Goal: Task Accomplishment & Management: Complete application form

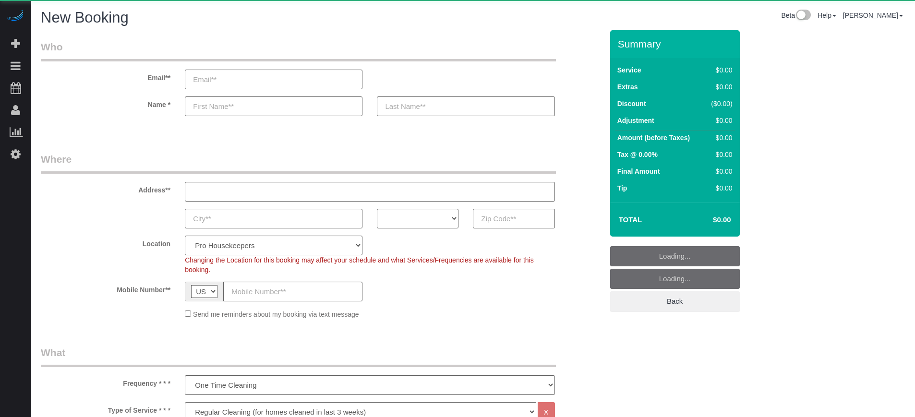
select select "4"
select select "number:9"
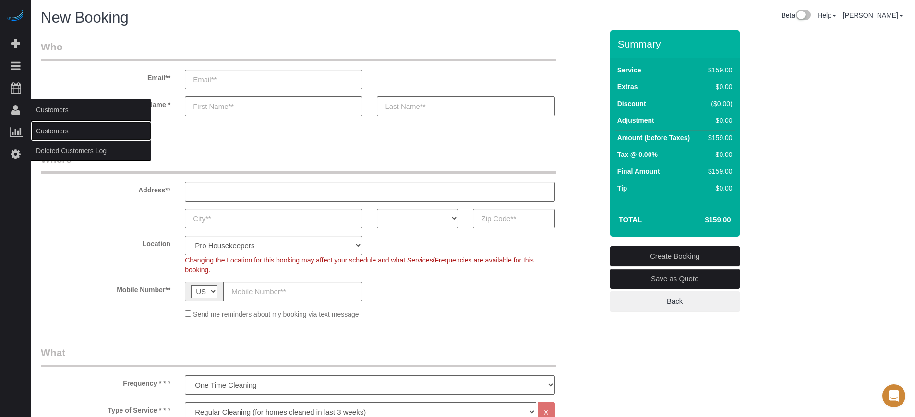
click at [51, 130] on link "Customers" at bounding box center [91, 130] width 120 height 19
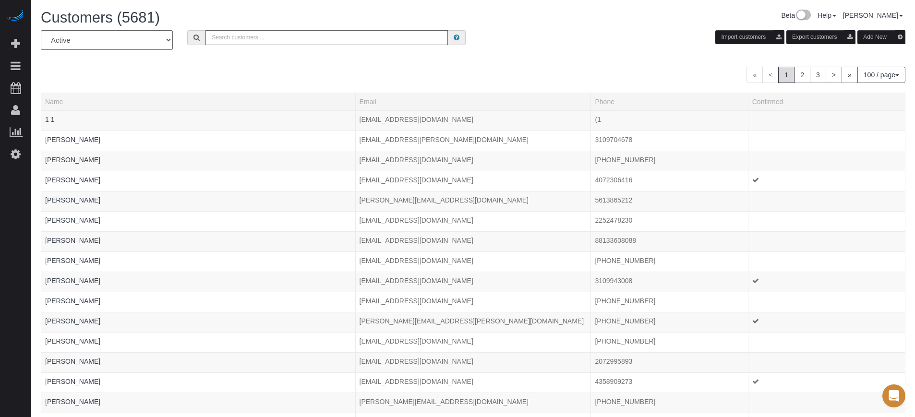
click at [214, 71] on div "« < 1 2 3 > » 100 / page 10 / page 20 / page 30 / page 40 / page 50 / page 100 …" at bounding box center [473, 75] width 865 height 16
click at [234, 37] on input "text" at bounding box center [326, 37] width 242 height 15
click at [223, 30] on input "text" at bounding box center [326, 37] width 242 height 15
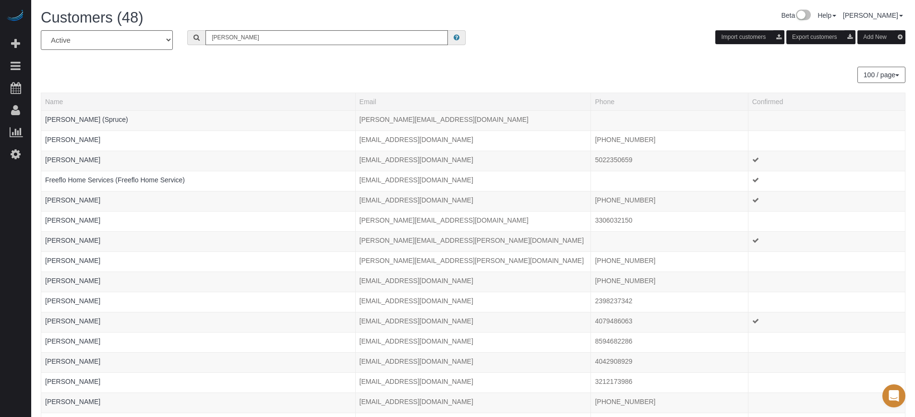
drag, startPoint x: 303, startPoint y: 41, endPoint x: 160, endPoint y: 38, distance: 143.6
click at [160, 38] on div "All Active Archived robert Import customers Export customers Add New" at bounding box center [473, 43] width 879 height 27
type input "Robert Bauer"
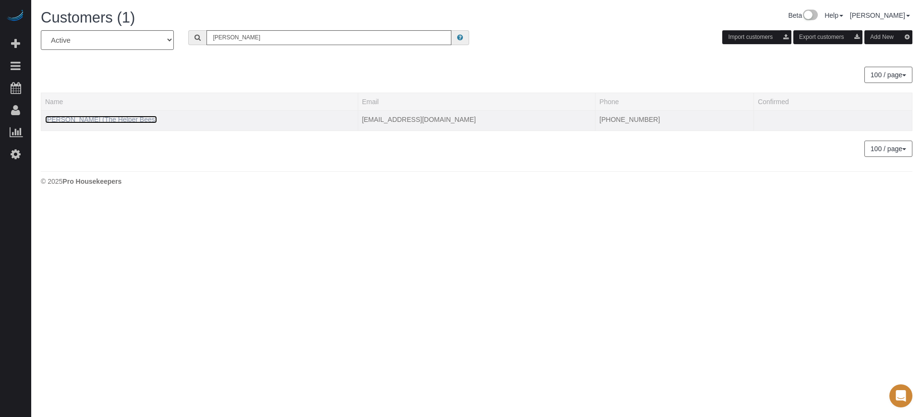
click at [115, 121] on link "Robert Bauer (The Helper Bees)" at bounding box center [101, 120] width 112 height 8
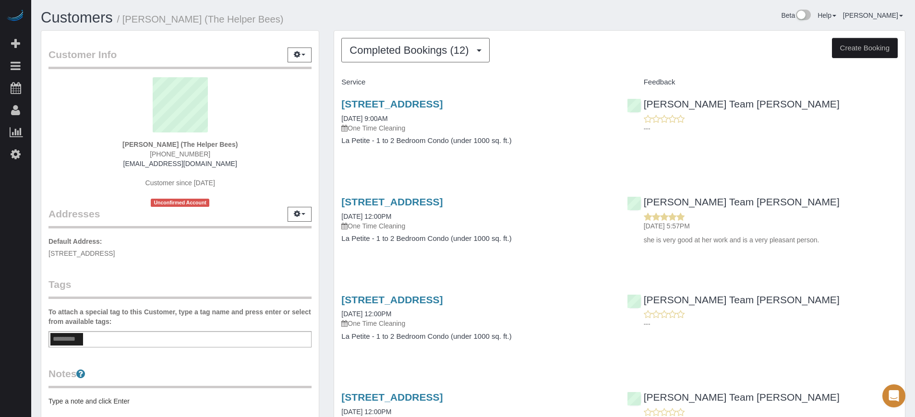
click at [388, 58] on button "Completed Bookings (12)" at bounding box center [415, 50] width 148 height 24
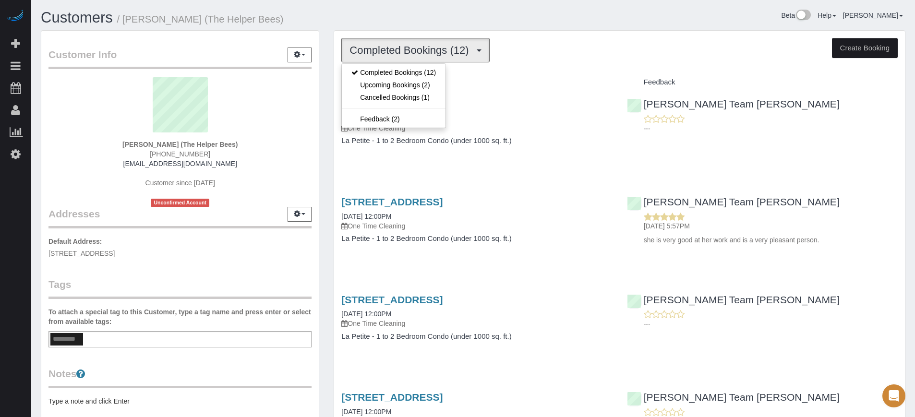
click at [325, 117] on div "Customer Info Edit Contact Info Send Message Email Preferences Special Sales Ta…" at bounding box center [180, 265] width 293 height 471
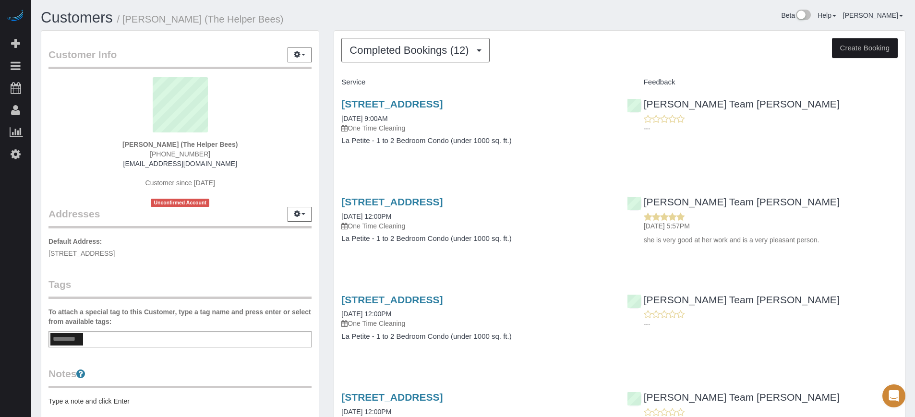
click at [325, 65] on div "Customer Info Edit Contact Info Send Message Email Preferences Special Sales Ta…" at bounding box center [180, 265] width 293 height 471
click at [403, 46] on span "Completed Bookings (12)" at bounding box center [412, 50] width 124 height 12
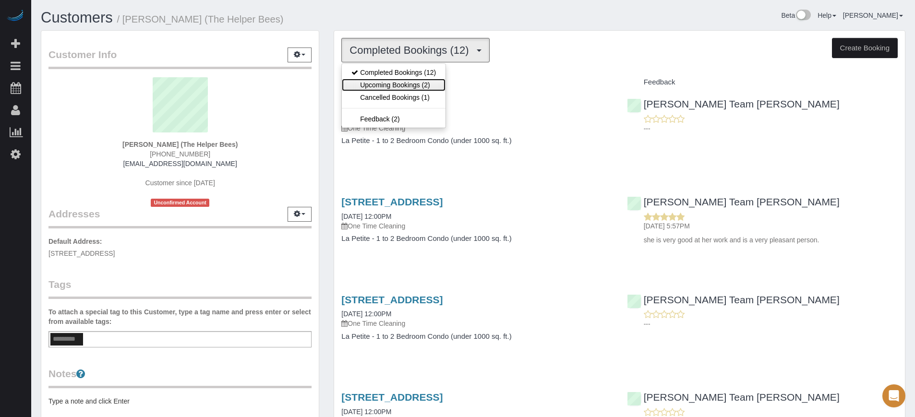
click at [407, 82] on link "Upcoming Bookings (2)" at bounding box center [394, 85] width 104 height 12
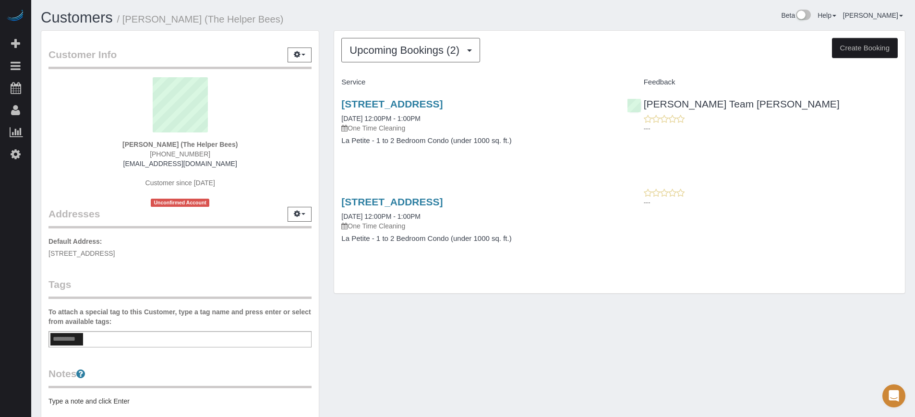
click at [325, 116] on div "Customer Info Edit Contact Info Send Message Email Preferences Special Sales Ta…" at bounding box center [180, 265] width 293 height 471
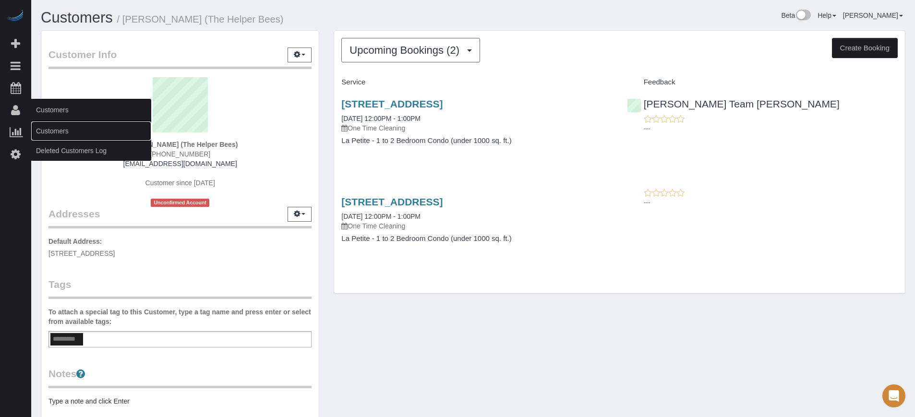
click at [49, 131] on link "Customers" at bounding box center [91, 130] width 120 height 19
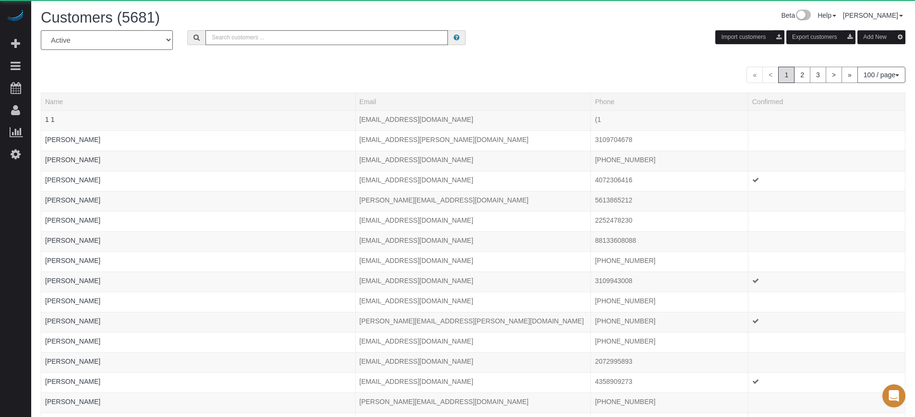
click at [298, 75] on div "« < 1 2 3 > » 100 / page 10 / page 20 / page 30 / page 40 / page 50 / page 100 …" at bounding box center [473, 75] width 865 height 16
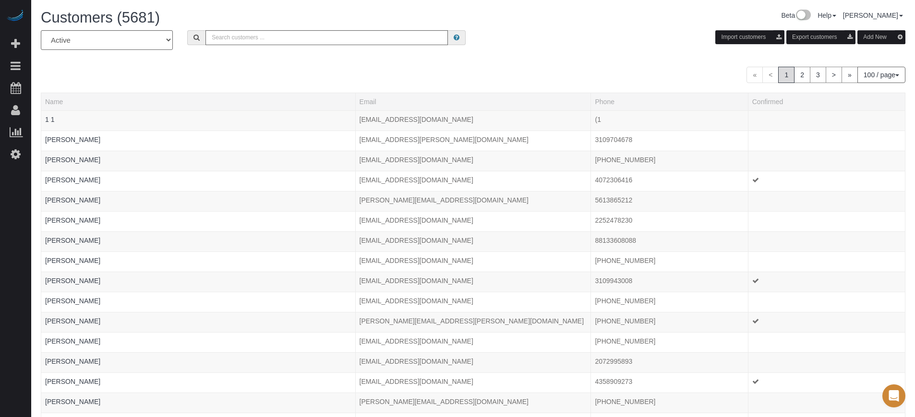
click at [872, 36] on button "Add New" at bounding box center [882, 37] width 48 height 14
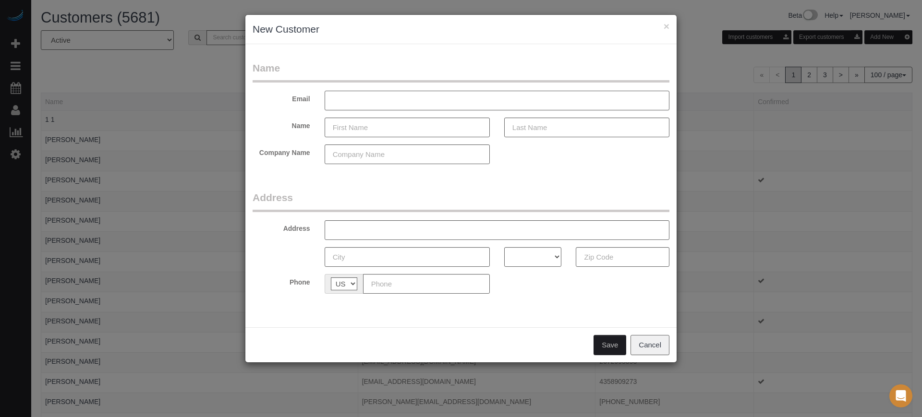
click at [351, 98] on input "text" at bounding box center [497, 101] width 345 height 20
click at [352, 126] on input "text" at bounding box center [407, 128] width 165 height 20
paste input "Suncha Bauer"
click at [362, 129] on input "Suncha Bauer" at bounding box center [407, 128] width 165 height 20
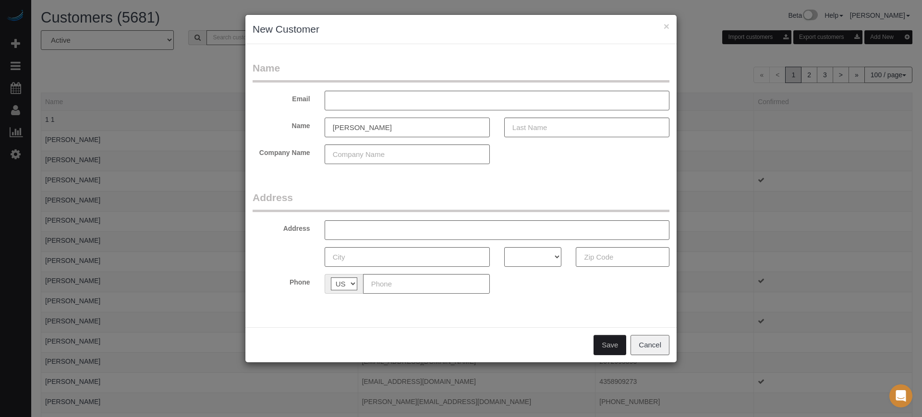
type input "Suncha"
click at [533, 133] on input "text" at bounding box center [586, 128] width 165 height 20
paste input "[PERSON_NAME]"
type input "[PERSON_NAME]"
click at [418, 132] on input "Suncha" at bounding box center [407, 128] width 165 height 20
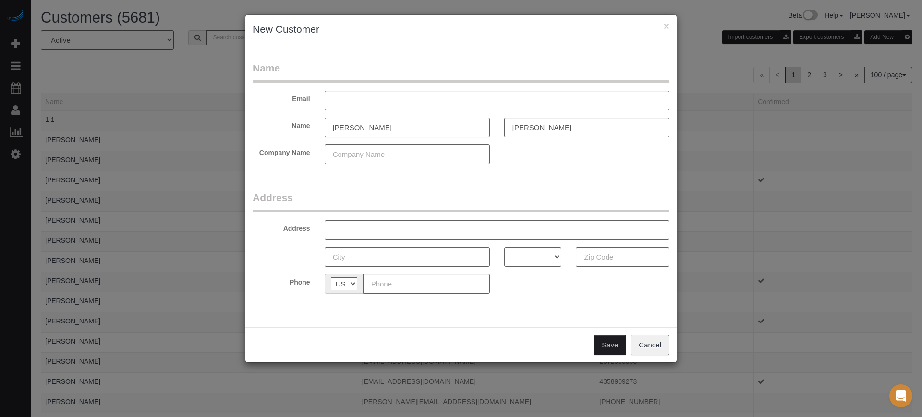
type input "Suncha"
click at [326, 59] on div "Name Email Name Suncha Bauer Company Name Address Address AK AL AR AZ CA CO CT …" at bounding box center [460, 185] width 431 height 283
click at [364, 158] on input "text" at bounding box center [407, 155] width 165 height 20
type input "The Helper Bees"
click at [427, 181] on form "Name Email Name Suncha Bauer Company Name The Helper Bees Address Address AK AL…" at bounding box center [461, 181] width 417 height 240
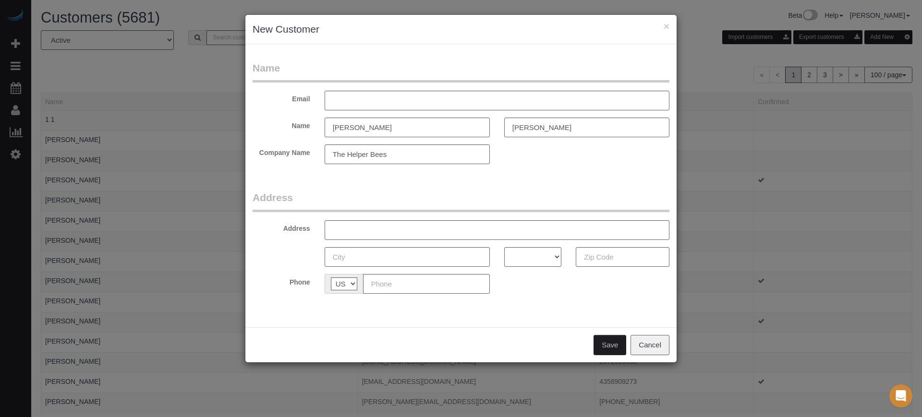
click at [672, 27] on div "× New Customer" at bounding box center [460, 29] width 431 height 29
click at [667, 26] on button "×" at bounding box center [667, 26] width 6 height 10
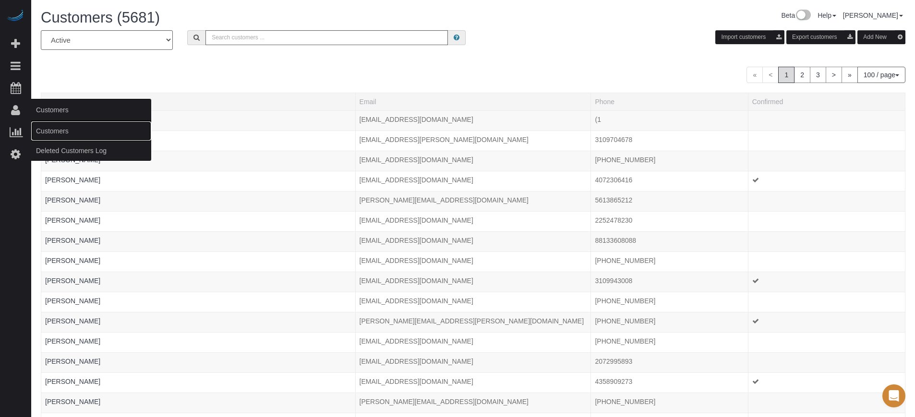
click at [44, 126] on link "Customers" at bounding box center [91, 130] width 120 height 19
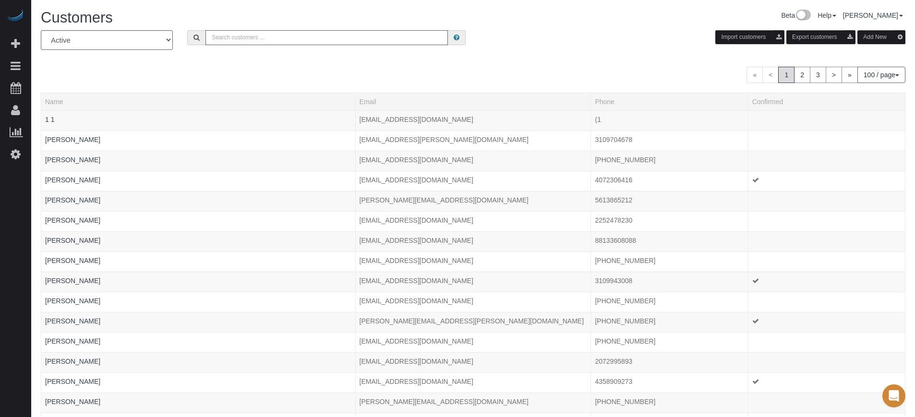
click at [252, 37] on input "text" at bounding box center [326, 37] width 242 height 15
type input "Robert Bauer"
click at [261, 36] on input "Robert Bauer" at bounding box center [326, 37] width 242 height 15
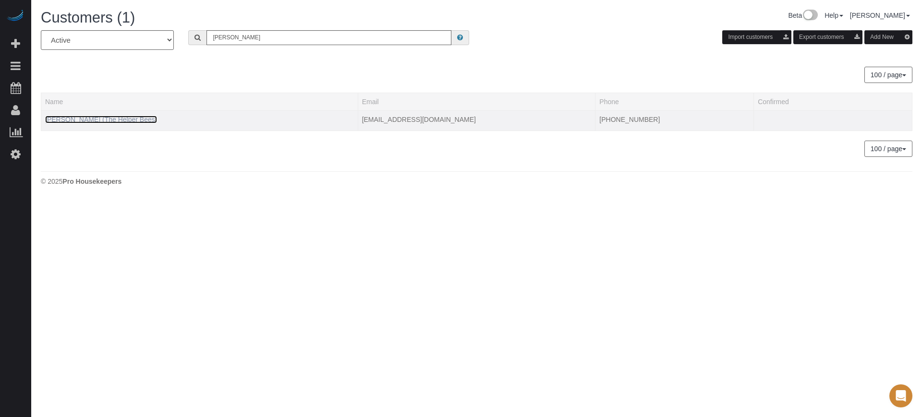
click at [90, 119] on link "Robert Bauer (The Helper Bees)" at bounding box center [101, 120] width 112 height 8
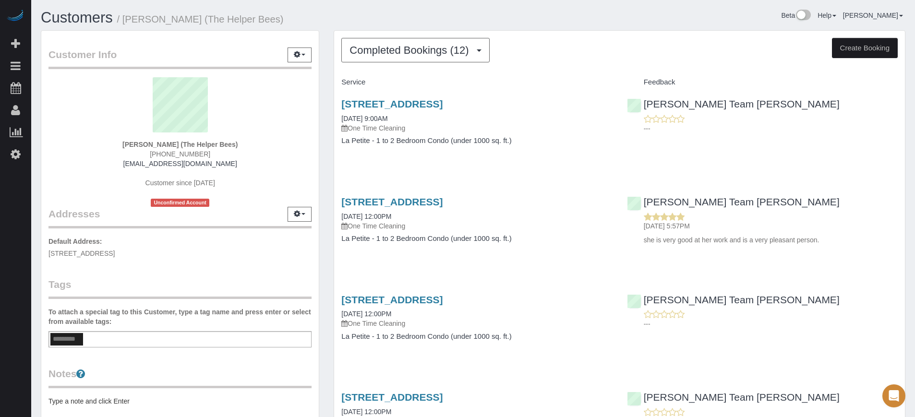
click at [115, 254] on span "7312 S 74TH Lane, Laveen, AZ 85339" at bounding box center [81, 254] width 66 height 8
copy span "Laveen"
click at [412, 42] on button "Completed Bookings (12)" at bounding box center [415, 50] width 148 height 24
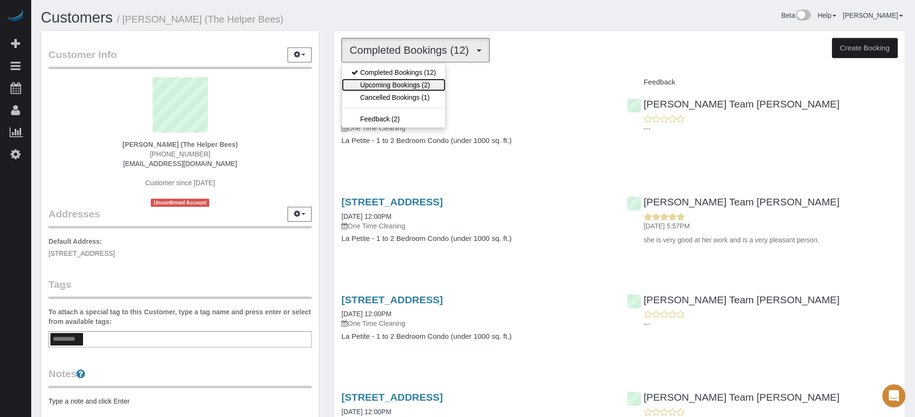
click at [408, 85] on link "Upcoming Bookings (2)" at bounding box center [394, 85] width 104 height 12
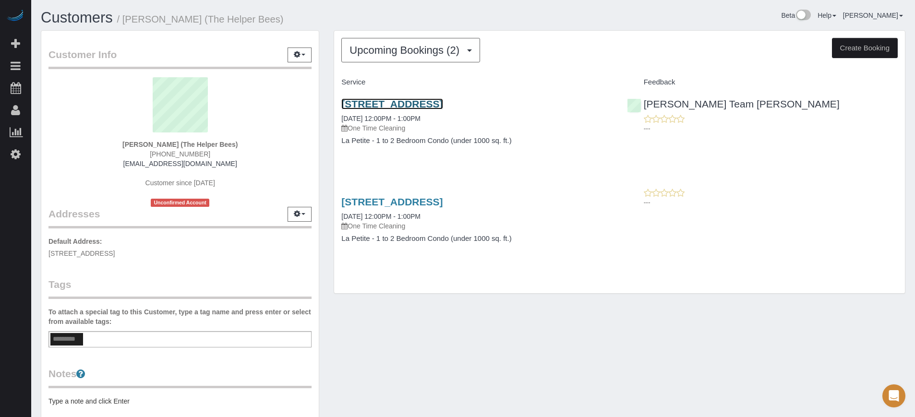
click at [361, 100] on link "7312 S 74th Lane, Laveen, AZ 85339" at bounding box center [391, 103] width 101 height 11
click at [323, 144] on div "Customer Info Edit Contact Info Send Message Email Preferences Special Sales Ta…" at bounding box center [180, 265] width 293 height 471
click at [328, 158] on div "Upcoming Bookings (2) Completed Bookings (12) Upcoming Bookings (2) Cancelled B…" at bounding box center [619, 166] width 586 height 273
click at [875, 106] on div "Chandler Team Michelle ---" at bounding box center [762, 113] width 285 height 47
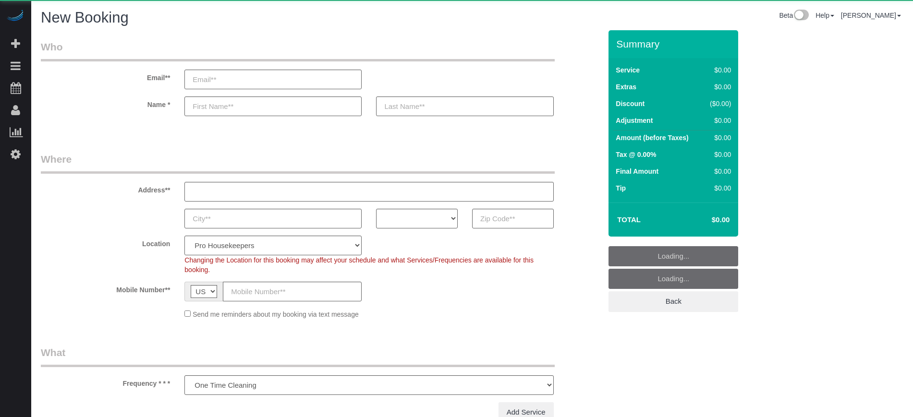
select select "number:9"
select select "object:1077"
select select "4"
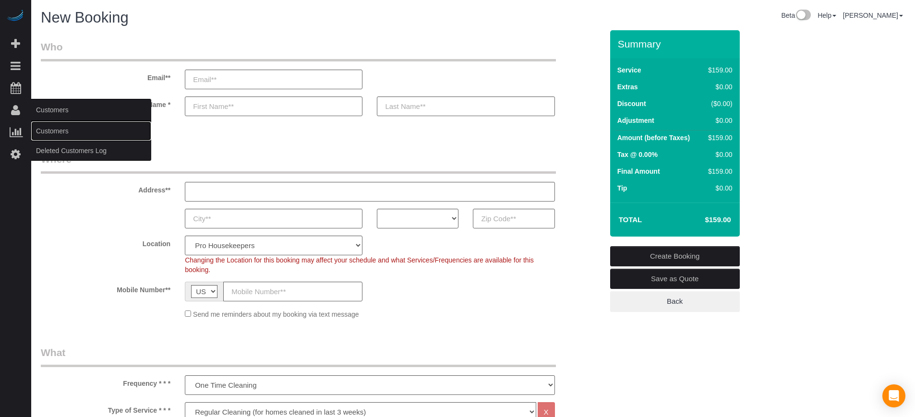
click at [52, 127] on link "Customers" at bounding box center [91, 130] width 120 height 19
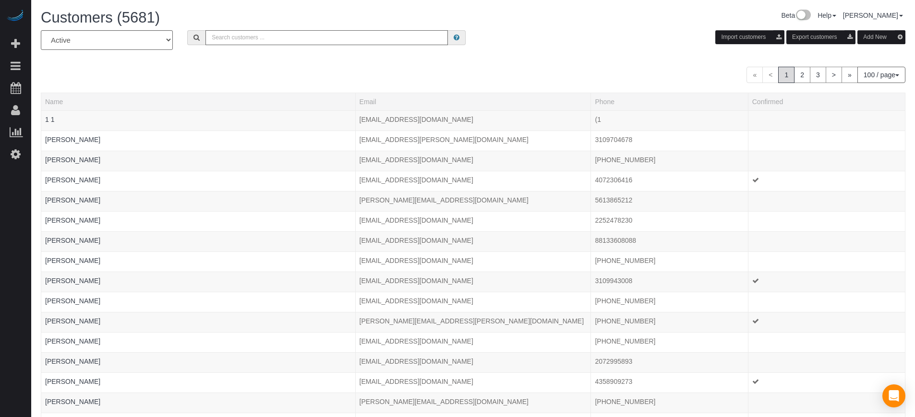
click at [250, 39] on input "text" at bounding box center [326, 37] width 242 height 15
type input "Robert Bauer"
click at [284, 71] on div "« < 1 2 3 > » 100 / page 10 / page 20 / page 30 / page 40 / page 50 / page 100 …" at bounding box center [473, 75] width 865 height 16
click at [254, 32] on input "Robert Bauer" at bounding box center [326, 37] width 242 height 15
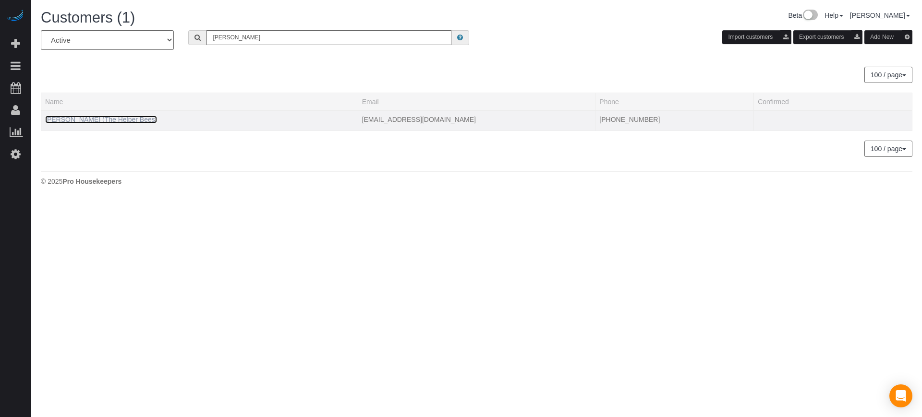
click at [113, 119] on link "Robert Bauer (The Helper Bees)" at bounding box center [101, 120] width 112 height 8
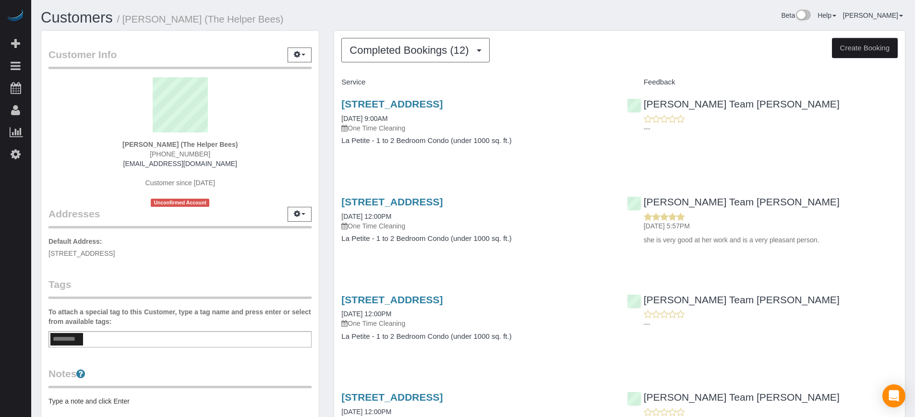
drag, startPoint x: 242, startPoint y: 145, endPoint x: 122, endPoint y: 148, distance: 119.6
click at [122, 148] on div "Robert Bauer (The Helper Bees) (913) 484-8146 sunsart75@gmail.com Customer sinc…" at bounding box center [179, 142] width 263 height 130
drag, startPoint x: 128, startPoint y: 145, endPoint x: 261, endPoint y: 143, distance: 132.5
click at [261, 143] on div "Robert Bauer (The Helper Bees) (913) 484-8146 sunsart75@gmail.com Customer sinc…" at bounding box center [179, 142] width 263 height 130
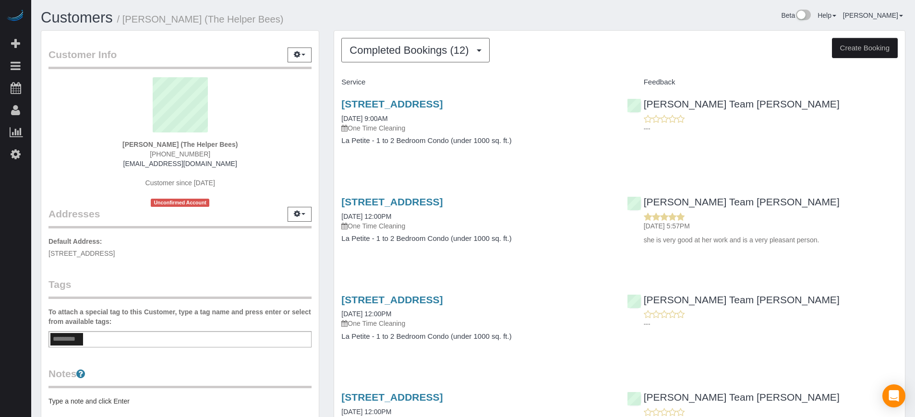
click at [261, 143] on div "Robert Bauer (The Helper Bees) (913) 484-8146 sunsart75@gmail.com Customer sinc…" at bounding box center [179, 142] width 263 height 130
drag, startPoint x: 243, startPoint y: 144, endPoint x: 123, endPoint y: 144, distance: 119.6
click at [123, 144] on div "Robert Bauer (The Helper Bees) (913) 484-8146 sunsart75@gmail.com Customer sinc…" at bounding box center [179, 142] width 263 height 130
drag, startPoint x: 124, startPoint y: 144, endPoint x: 236, endPoint y: 143, distance: 112.4
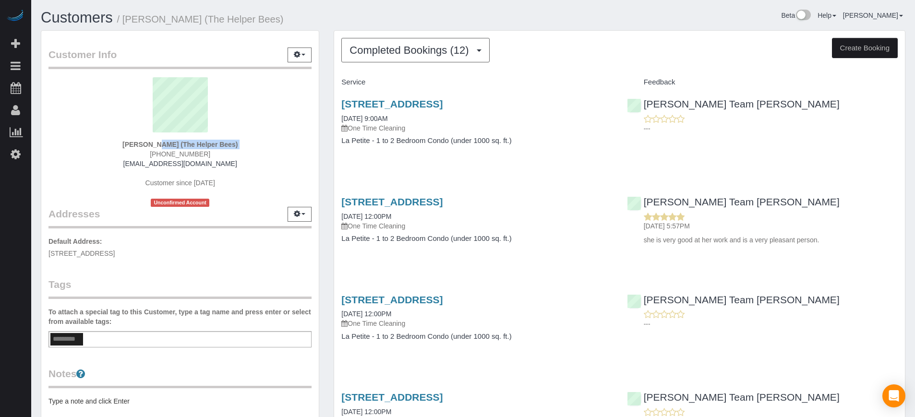
click at [236, 143] on div "Robert Bauer (The Helper Bees) (913) 484-8146 sunsart75@gmail.com Customer sinc…" at bounding box center [179, 142] width 263 height 130
drag, startPoint x: 236, startPoint y: 143, endPoint x: 126, endPoint y: 145, distance: 110.4
click at [126, 145] on div "Robert Bauer (The Helper Bees) (913) 484-8146 sunsart75@gmail.com Customer sinc…" at bounding box center [179, 142] width 263 height 130
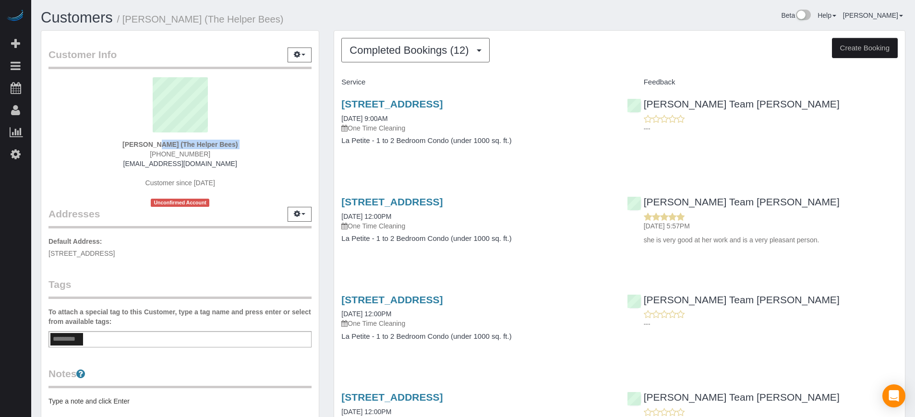
drag, startPoint x: 126, startPoint y: 145, endPoint x: 239, endPoint y: 146, distance: 112.8
click at [239, 146] on div "Robert Bauer (The Helper Bees) (913) 484-8146 sunsart75@gmail.com Customer sinc…" at bounding box center [179, 142] width 263 height 130
drag, startPoint x: 239, startPoint y: 148, endPoint x: 123, endPoint y: 148, distance: 115.7
click at [123, 148] on div "Robert Bauer (The Helper Bees) (913) 484-8146 sunsart75@gmail.com Customer sinc…" at bounding box center [179, 142] width 263 height 130
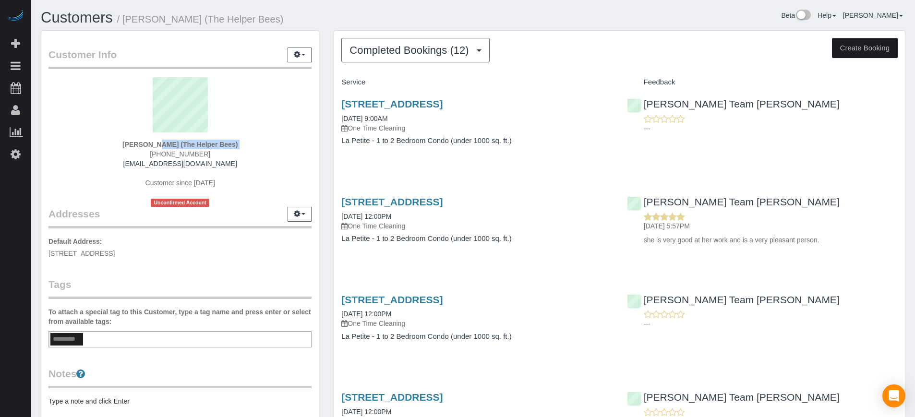
click at [123, 148] on div "Robert Bauer (The Helper Bees) (913) 484-8146 sunsart75@gmail.com Customer sinc…" at bounding box center [179, 142] width 263 height 130
drag, startPoint x: 129, startPoint y: 146, endPoint x: 238, endPoint y: 151, distance: 109.1
click at [238, 151] on div "Robert Bauer (The Helper Bees) (913) 484-8146 sunsart75@gmail.com Customer sinc…" at bounding box center [179, 142] width 263 height 130
click at [239, 148] on div "Robert Bauer (The Helper Bees) (913) 484-8146 sunsart75@gmail.com Customer sinc…" at bounding box center [179, 142] width 263 height 130
drag, startPoint x: 236, startPoint y: 144, endPoint x: 119, endPoint y: 145, distance: 117.2
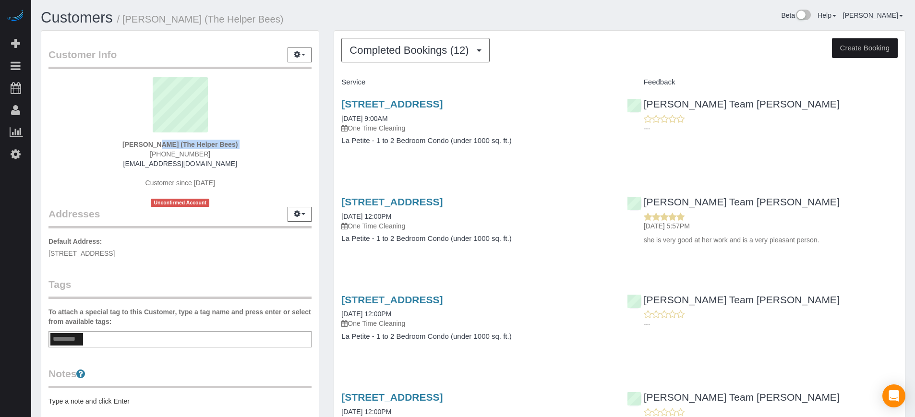
click at [119, 145] on div "Robert Bauer (The Helper Bees) (913) 484-8146 sunsart75@gmail.com Customer sinc…" at bounding box center [179, 142] width 263 height 130
drag, startPoint x: 127, startPoint y: 145, endPoint x: 251, endPoint y: 140, distance: 124.5
click at [251, 140] on div "Robert Bauer (The Helper Bees) (913) 484-8146 sunsart75@gmail.com Customer sinc…" at bounding box center [179, 142] width 263 height 130
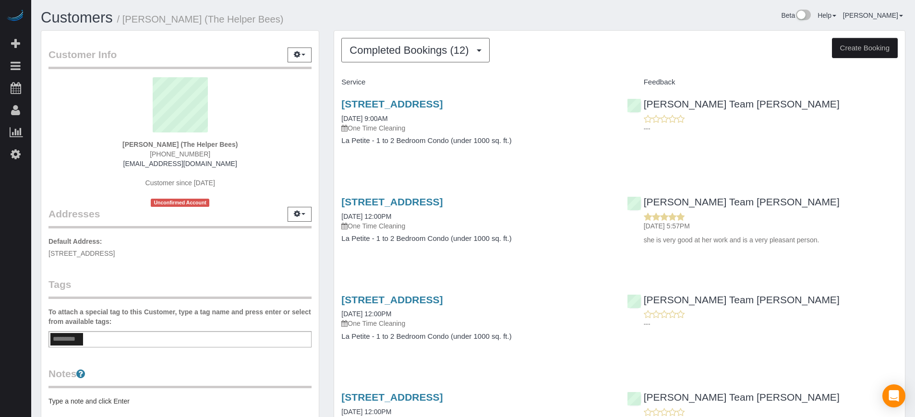
click at [326, 152] on div "Customer Info Edit Contact Info Send Message Email Preferences Special Sales Ta…" at bounding box center [180, 265] width 293 height 471
drag, startPoint x: 222, startPoint y: 163, endPoint x: 138, endPoint y: 167, distance: 84.1
click at [138, 167] on div "Robert Bauer (The Helper Bees) (913) 484-8146 sunsart75@gmail.com Customer sinc…" at bounding box center [179, 142] width 263 height 130
copy link "[EMAIL_ADDRESS][DOMAIN_NAME]"
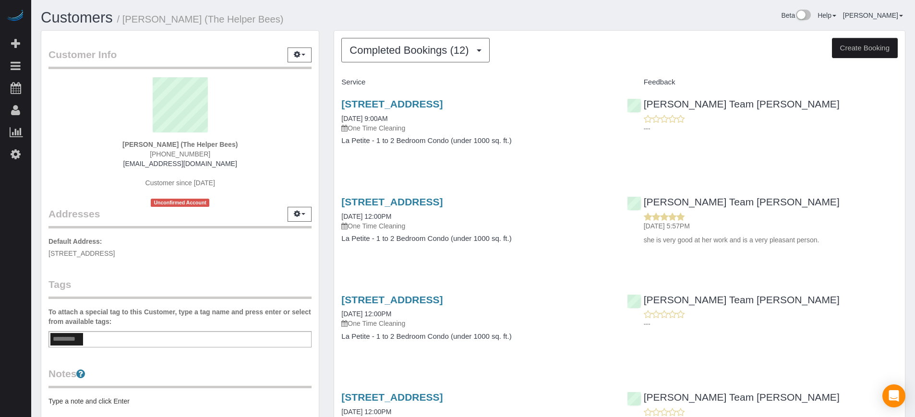
click at [904, 193] on div "Chandler Team Michelle 07/21/2025 5:57PM she is very good at her work and is a …" at bounding box center [762, 218] width 285 height 61
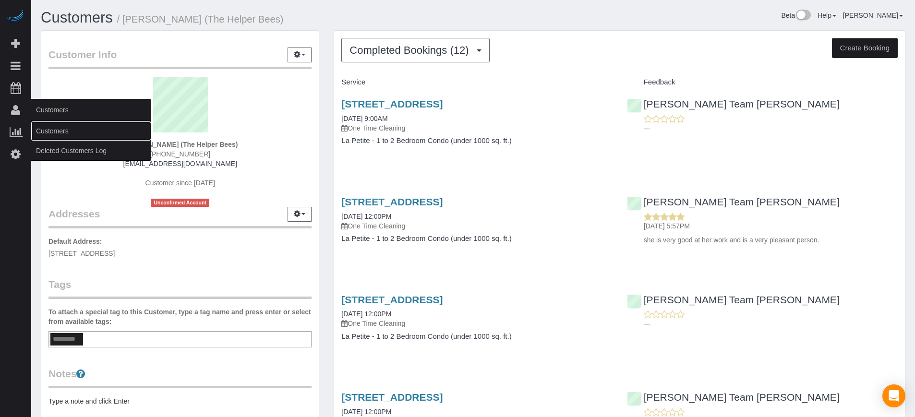
click at [53, 132] on link "Customers" at bounding box center [91, 130] width 120 height 19
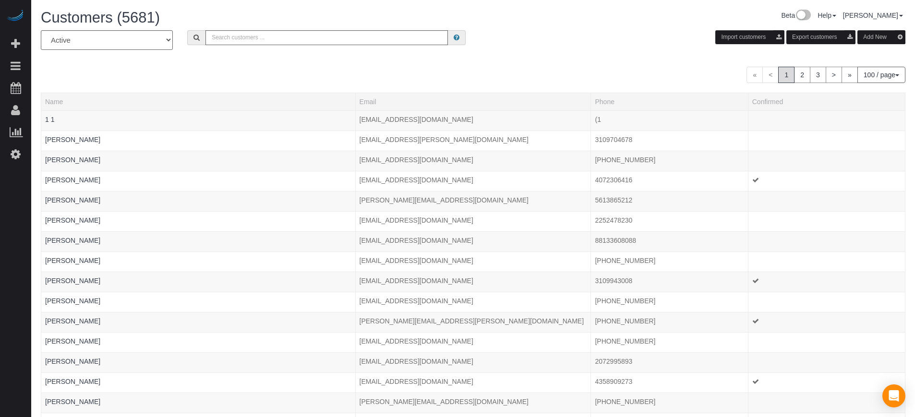
click at [887, 31] on button "Add New" at bounding box center [882, 37] width 48 height 14
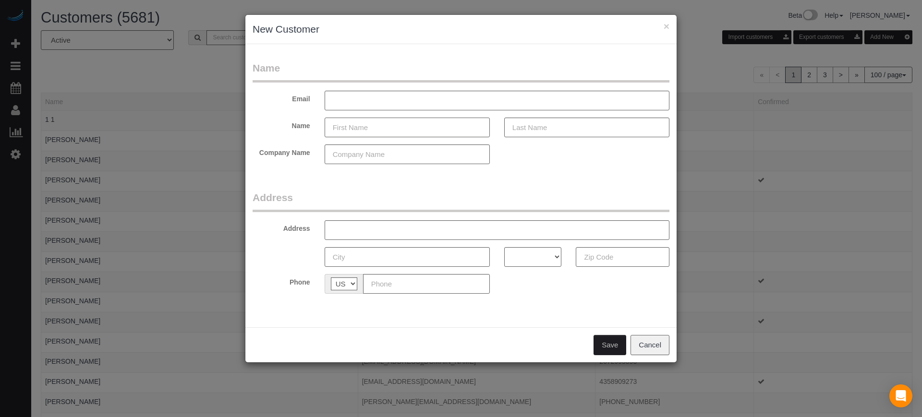
paste input "Suncha Bauer"
click at [369, 129] on input "Suncha Bauer" at bounding box center [407, 128] width 165 height 20
type input "Suncha"
paste input "[PERSON_NAME]"
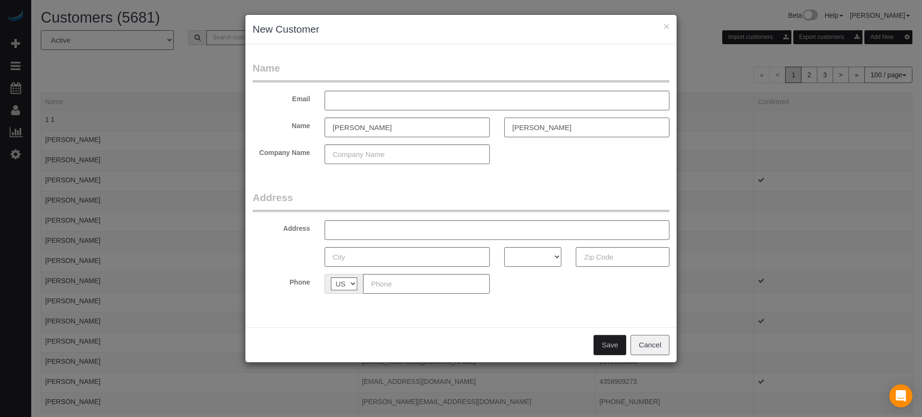
type input "[PERSON_NAME]"
click at [405, 128] on input "Suncha" at bounding box center [407, 128] width 165 height 20
type input "Suncha"
click at [811, 226] on div "× New Customer Name Email Name Suncha Bauer Company Name Address Address AK AL …" at bounding box center [461, 208] width 922 height 417
click at [383, 285] on input "text" at bounding box center [426, 284] width 127 height 20
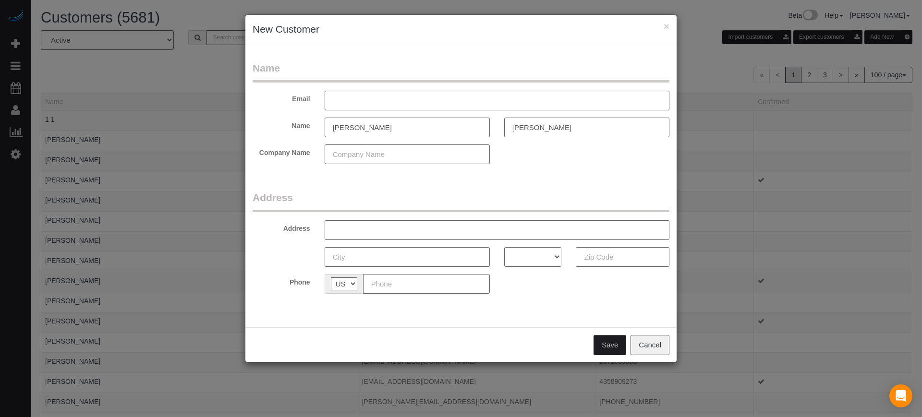
paste input "[PHONE_NUMBER]"
type input "[PHONE_NUMBER]"
click at [392, 149] on input "text" at bounding box center [407, 155] width 165 height 20
type input "The Helper Bees"
click at [362, 107] on input "text" at bounding box center [497, 101] width 345 height 20
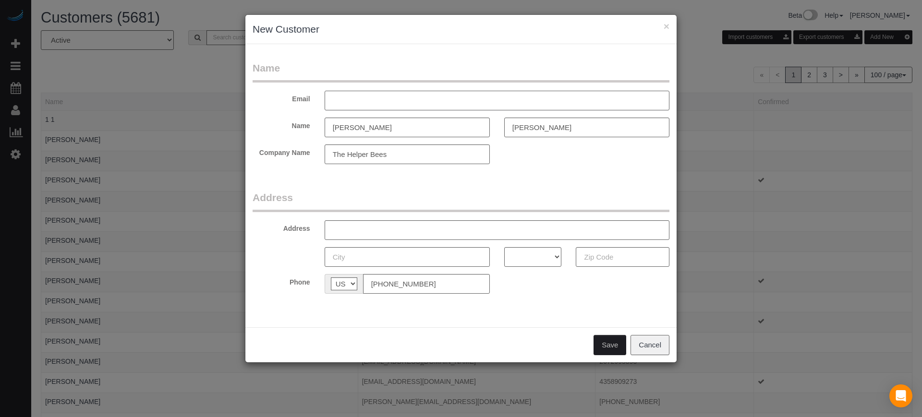
paste input "sunsart@sbcgobal.net"
type input "sunsart@sbcgobal.net"
click at [456, 191] on legend "Address" at bounding box center [461, 202] width 417 height 22
click at [822, 52] on div "× New Customer Name Email sunsart@sbcgobal.net Name Suncha Bauer Company Name T…" at bounding box center [461, 208] width 922 height 417
click at [370, 231] on input "text" at bounding box center [497, 230] width 345 height 20
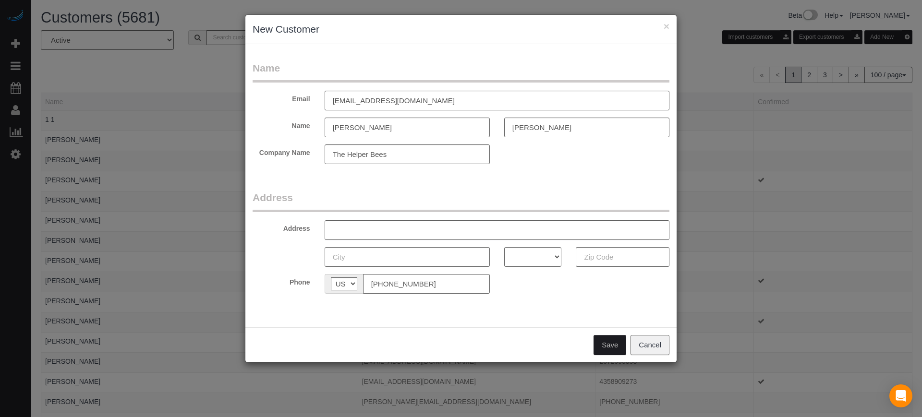
paste input "[STREET_ADDRESS]"
type input "[STREET_ADDRESS]"
click at [615, 248] on input "text" at bounding box center [623, 257] width 94 height 20
paste input "85339"
type input "85339"
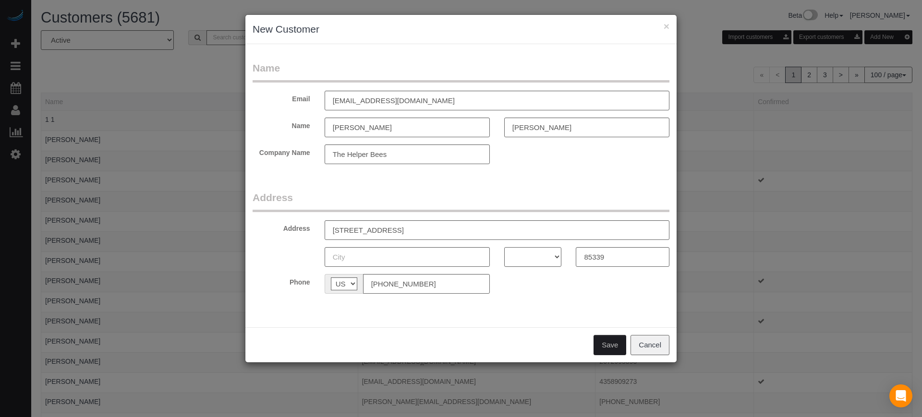
click at [544, 266] on select "AK AL AR AZ CA CO CT DC DE FL GA HI IA ID IL IN KS KY LA MA MD ME MI MN MO MS M…" at bounding box center [533, 257] width 58 height 20
select select "AZ"
click at [504, 247] on select "AK AL AR AZ CA CO CT DC DE FL GA HI IA ID IL IN KS KY LA MA MD ME MI MN MO MS M…" at bounding box center [533, 257] width 58 height 20
click at [350, 262] on input "text" at bounding box center [407, 257] width 165 height 20
paste input "Laveen"
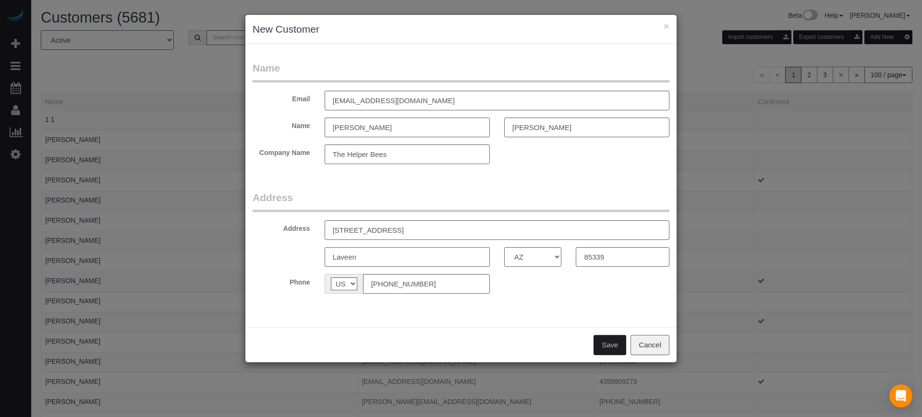
type input "Laveen"
click at [611, 343] on button "Save" at bounding box center [609, 345] width 33 height 20
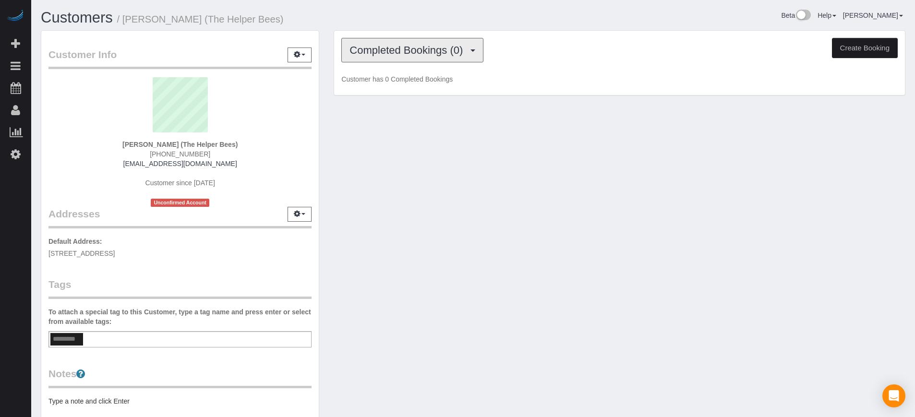
click at [367, 47] on span "Completed Bookings (0)" at bounding box center [409, 50] width 118 height 12
click at [561, 117] on div "Customer Info Edit Contact Info Send Message Email Preferences Special Sales Ta…" at bounding box center [473, 265] width 879 height 471
click at [868, 43] on button "Create Booking" at bounding box center [865, 48] width 66 height 20
select select "AZ"
select select "number:9"
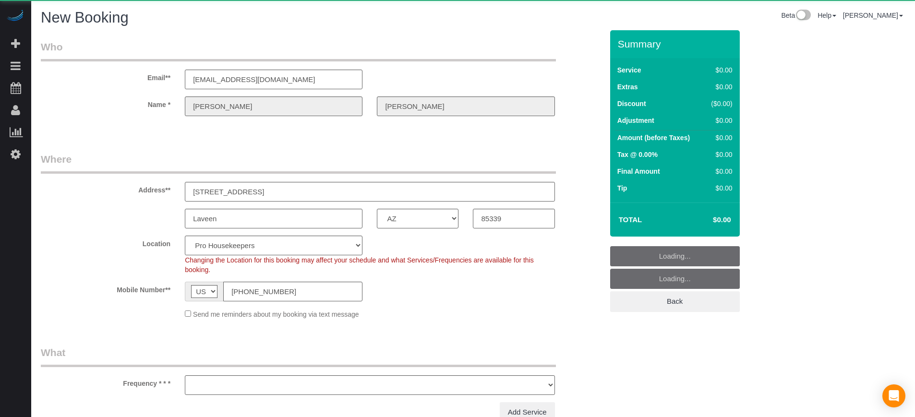
select select "object:3716"
select select "4"
select select "object:3852"
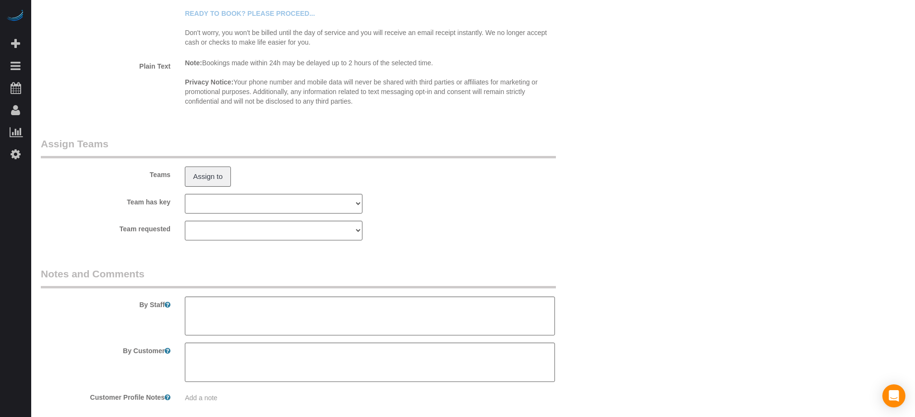
scroll to position [1635, 0]
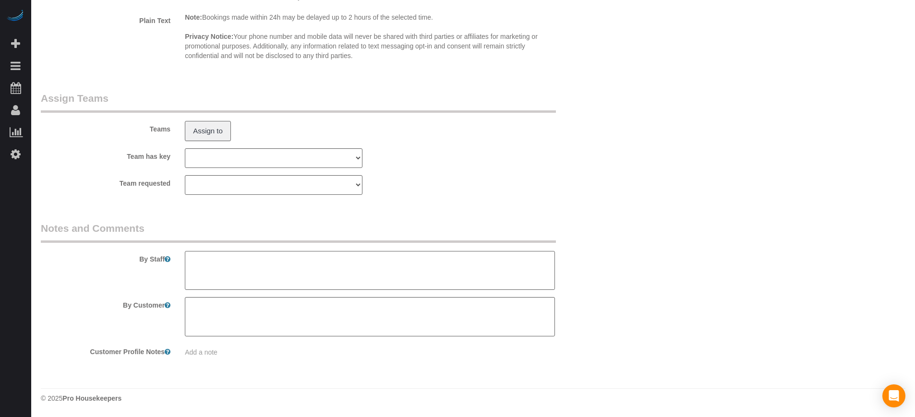
click at [202, 263] on textarea at bounding box center [370, 270] width 370 height 39
paste textarea "Insurance $100 Priorities Toilet ares Dusting Sweep/Mop floors Kitchen"
type textarea "Insurance $100 Priorities Toilet ares Dusting Sweep/Mop floors Kitchen"
click at [285, 229] on legend "Notes and Comments" at bounding box center [298, 232] width 515 height 22
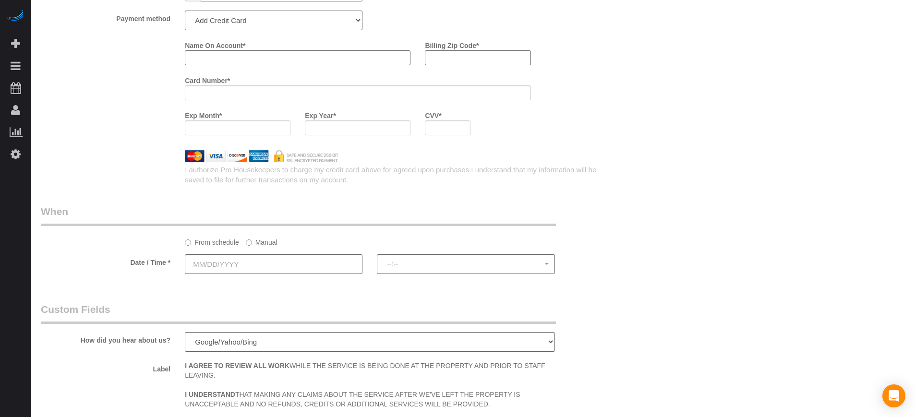
scroll to position [1180, 0]
click at [278, 256] on input "text" at bounding box center [274, 264] width 178 height 20
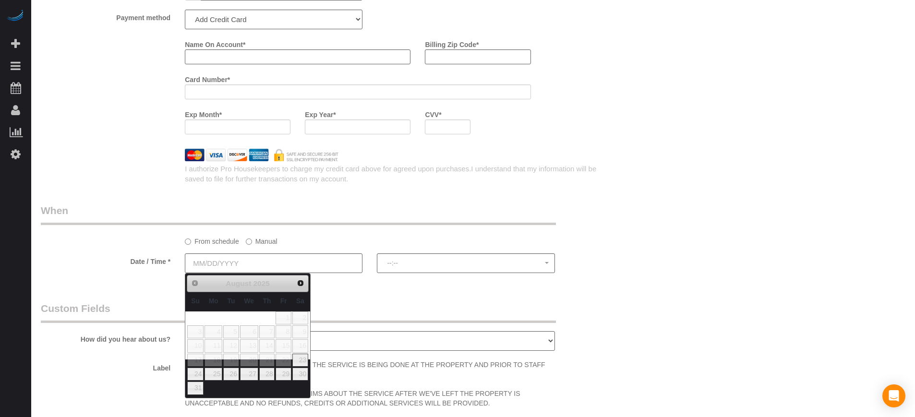
click at [251, 244] on label "Manual" at bounding box center [262, 239] width 32 height 13
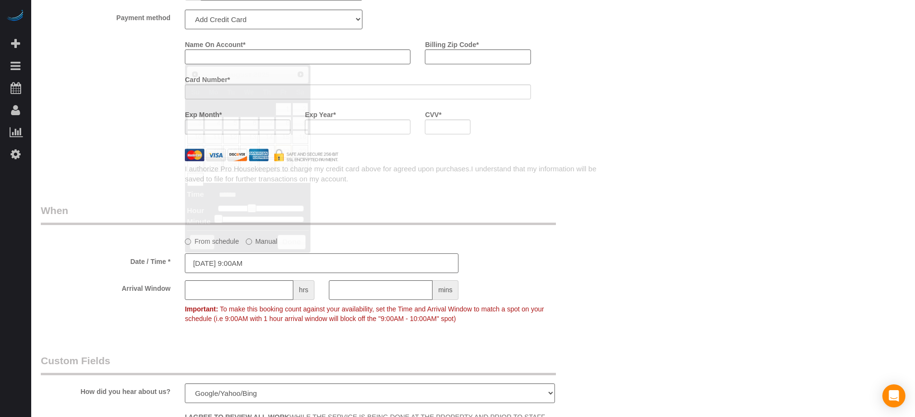
click at [236, 259] on input "08/22/2025 9:00AM" at bounding box center [322, 264] width 274 height 20
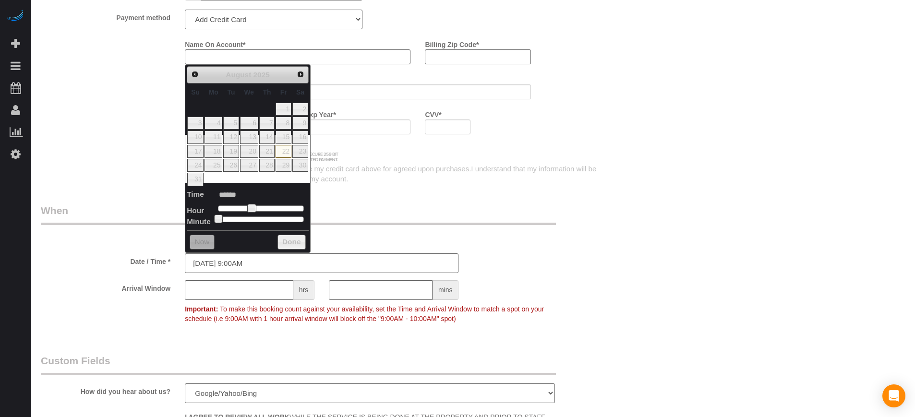
click at [340, 213] on legend "When" at bounding box center [298, 215] width 515 height 22
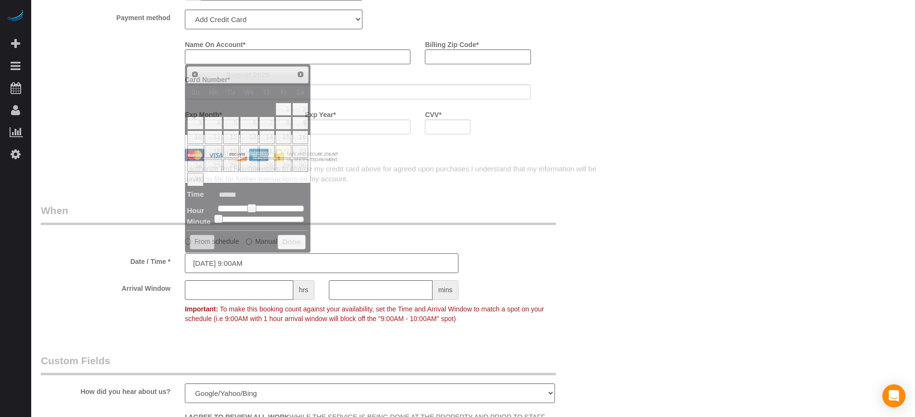
click at [290, 260] on input "08/22/2025 9:00AM" at bounding box center [322, 264] width 274 height 20
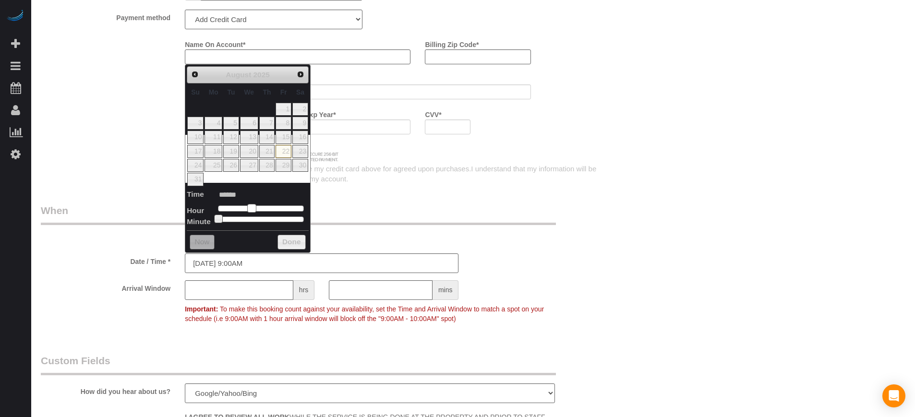
type input "08/22/2025 10:00AM"
type input "*******"
type input "08/22/2025 11:00AM"
type input "*******"
type input "[DATE] 12:00PM"
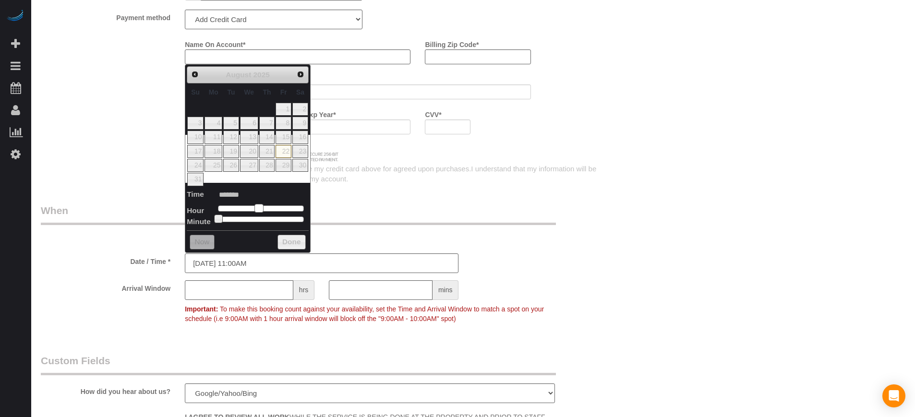
type input "*******"
type input "08/22/2025 1:00PM"
type input "******"
type input "08/22/2025 2:00PM"
type input "******"
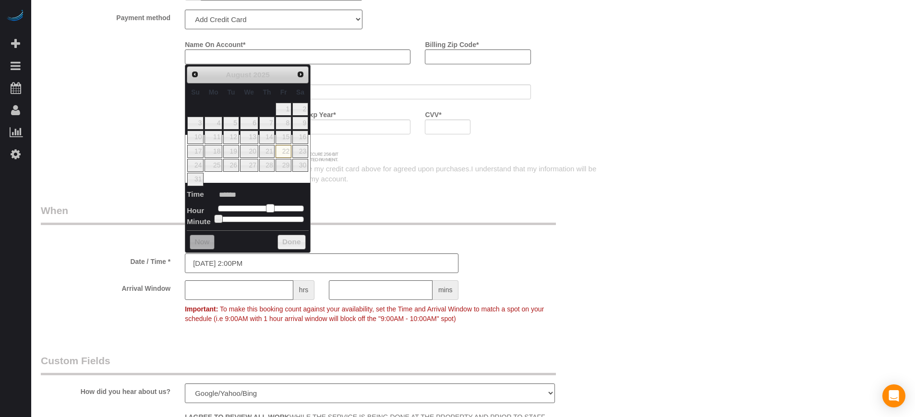
type input "08/22/2025 1:00PM"
type input "******"
type input "[DATE] 12:00PM"
type input "*******"
drag, startPoint x: 249, startPoint y: 206, endPoint x: 262, endPoint y: 205, distance: 12.5
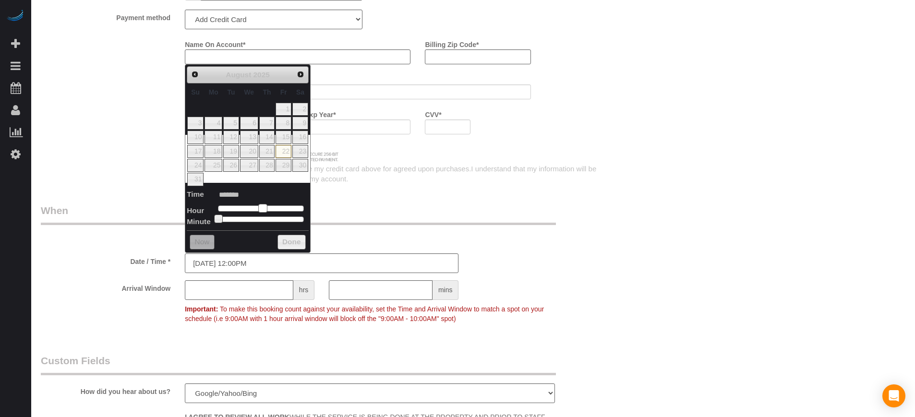
click at [262, 205] on span at bounding box center [262, 208] width 9 height 9
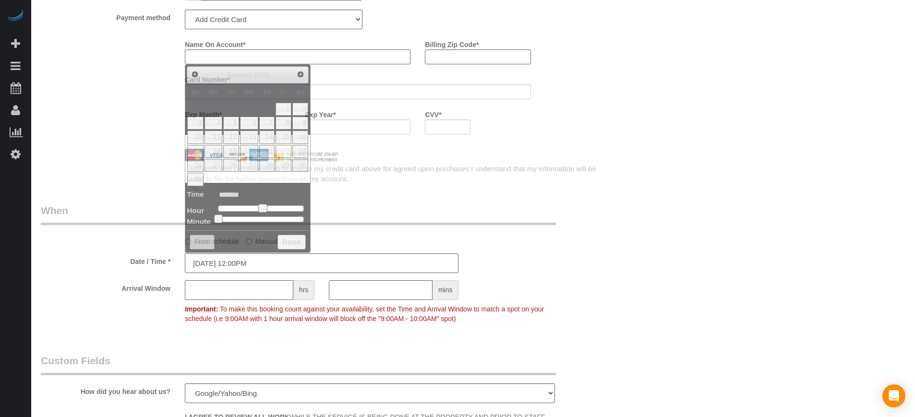
click at [222, 286] on input "text" at bounding box center [239, 290] width 109 height 20
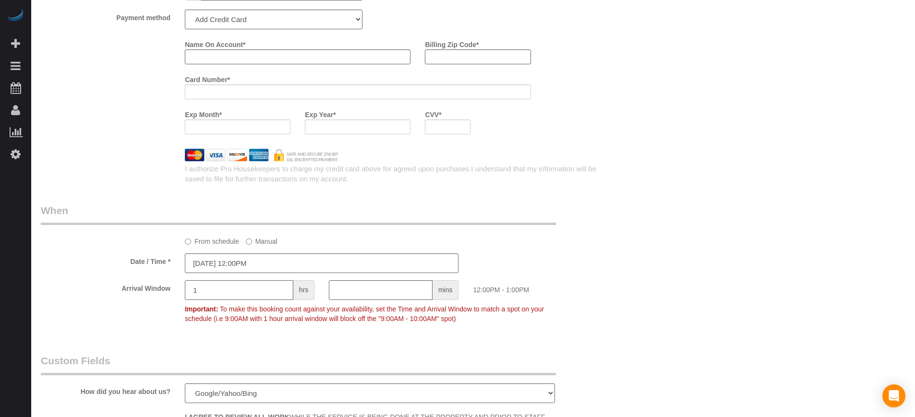
type input "1"
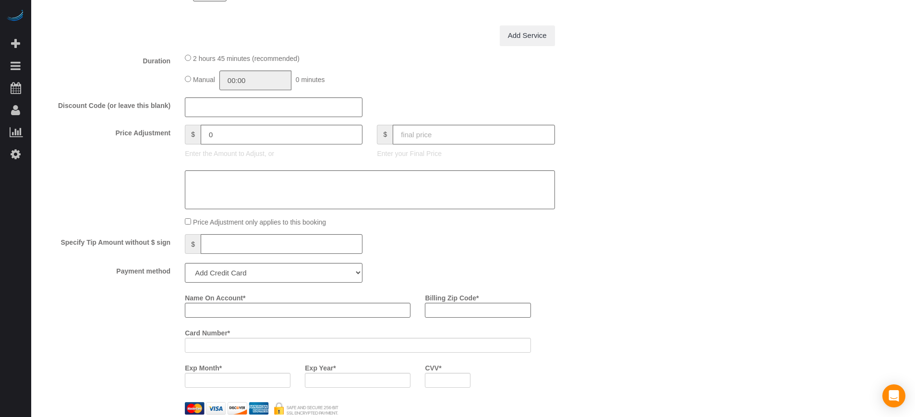
scroll to position [927, 0]
click at [430, 130] on input "text" at bounding box center [474, 134] width 162 height 20
type input "0"
type input "-159"
click at [234, 277] on select "Add Credit Card Cash Check Paypal" at bounding box center [274, 273] width 178 height 20
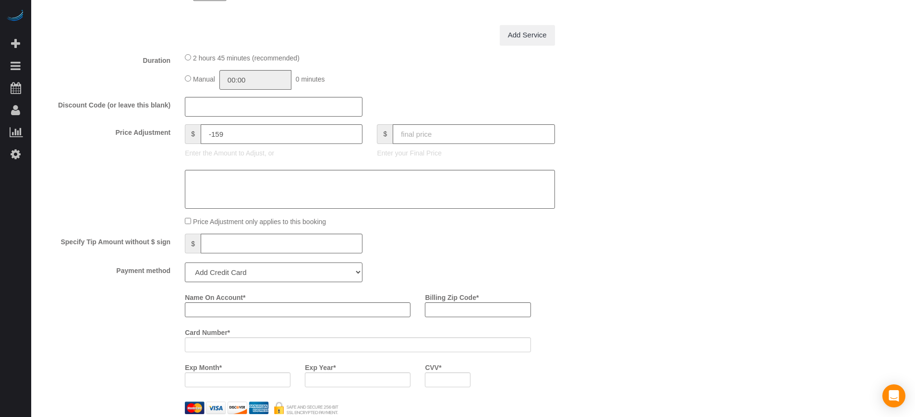
select select "string:check"
click at [185, 263] on select "Add Credit Card Cash Check Paypal" at bounding box center [274, 273] width 178 height 20
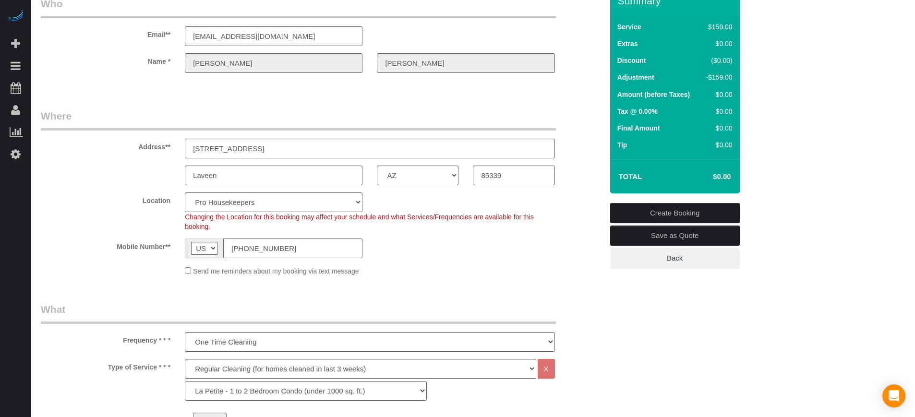
scroll to position [0, 0]
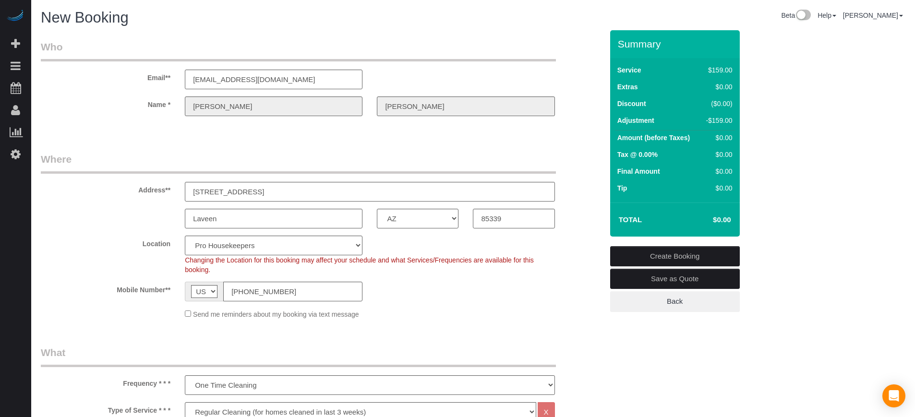
click at [661, 256] on link "Create Booking" at bounding box center [675, 256] width 130 height 20
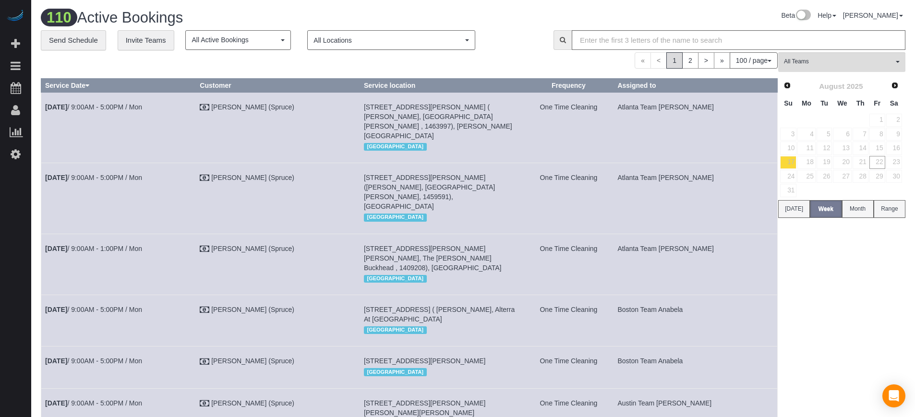
click at [460, 61] on div "« < 1 2 > » 100 / page 10 / page 20 / page 30 / page 40 / page 50 / page 100 / …" at bounding box center [409, 60] width 737 height 16
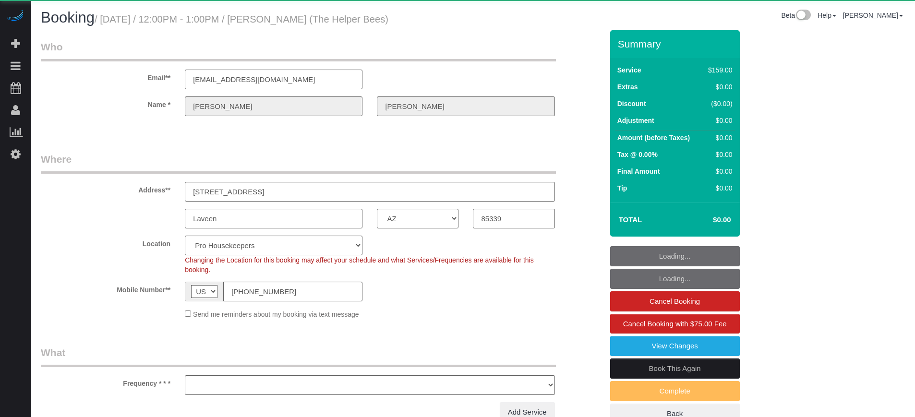
select select "AZ"
select select "object:1242"
select select "4"
select select "number:9"
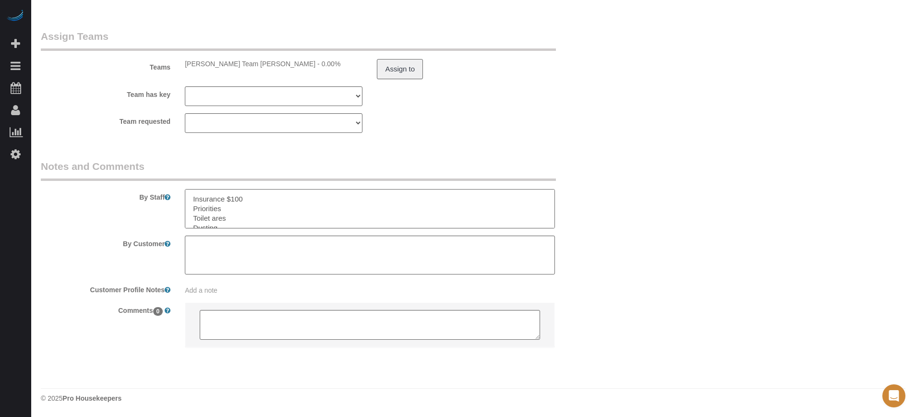
drag, startPoint x: 224, startPoint y: 218, endPoint x: 163, endPoint y: 176, distance: 74.5
click at [163, 176] on fieldset "Notes and Comments By Staff By Customer Customer Profile Notes Add a note Comme…" at bounding box center [322, 261] width 562 height 205
click at [582, 120] on div "Team requested [PERSON_NAME] Team [PERSON_NAME] Atlanta Team [PERSON_NAME] Atla…" at bounding box center [322, 123] width 577 height 20
